Goal: Register for event/course

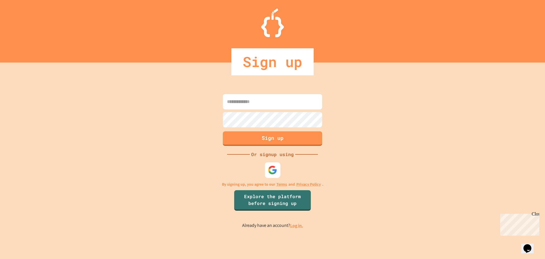
click at [275, 166] on img at bounding box center [272, 169] width 9 height 9
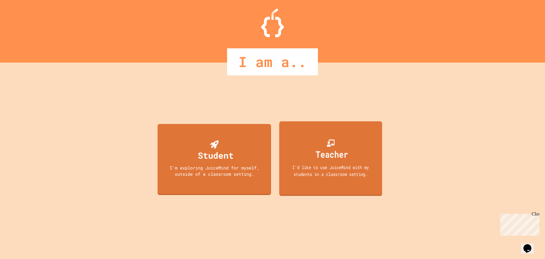
click at [340, 156] on div "Teacher" at bounding box center [332, 153] width 32 height 13
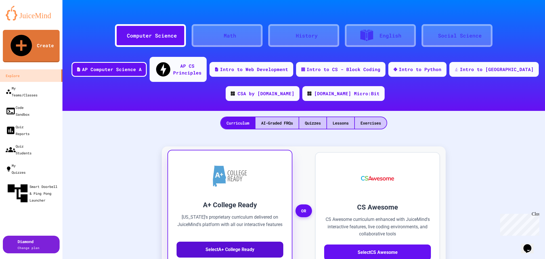
click at [224, 241] on button "Select A+ College Ready" at bounding box center [230, 249] width 107 height 16
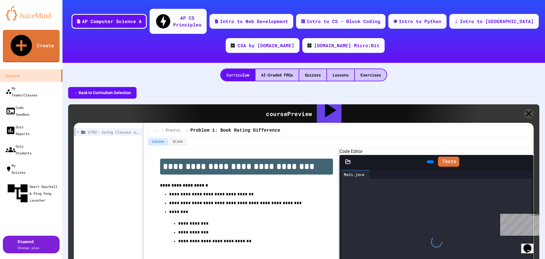
scroll to position [62, 0]
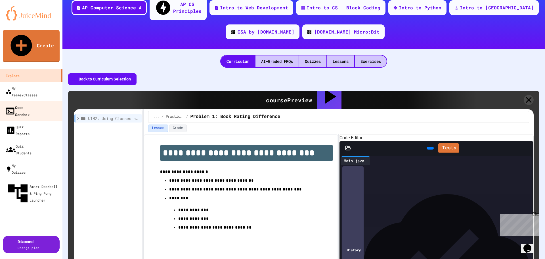
click at [24, 104] on div "Code Sandbox" at bounding box center [17, 111] width 25 height 14
